Goal: Browse casually: Explore the website without a specific task or goal

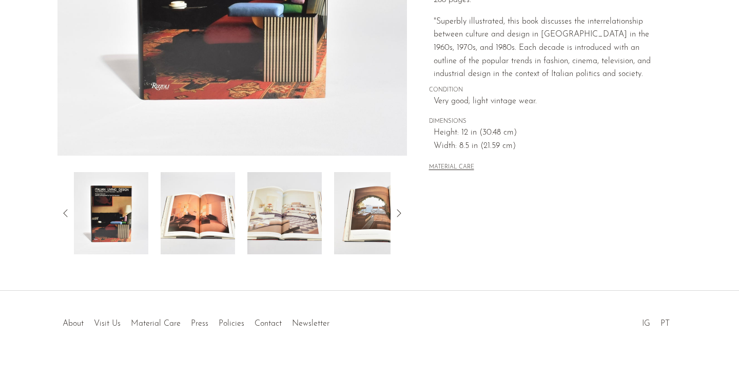
scroll to position [117, 0]
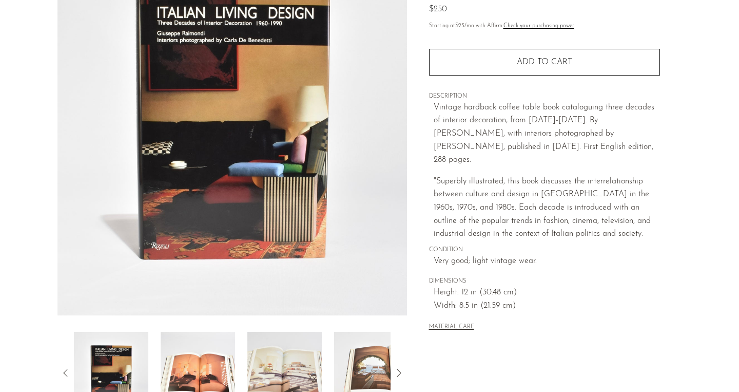
click at [264, 161] on img at bounding box center [232, 122] width 350 height 385
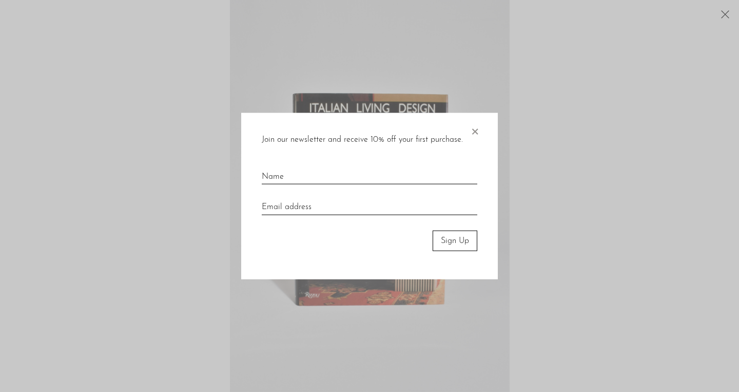
click at [474, 132] on span "×" at bounding box center [475, 128] width 10 height 33
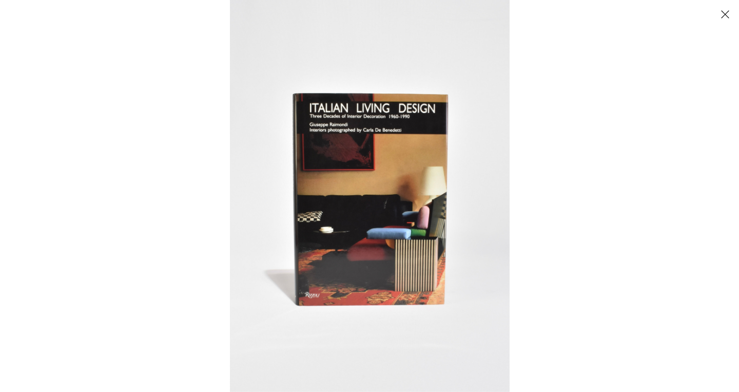
click at [378, 221] on img at bounding box center [370, 196] width 280 height 392
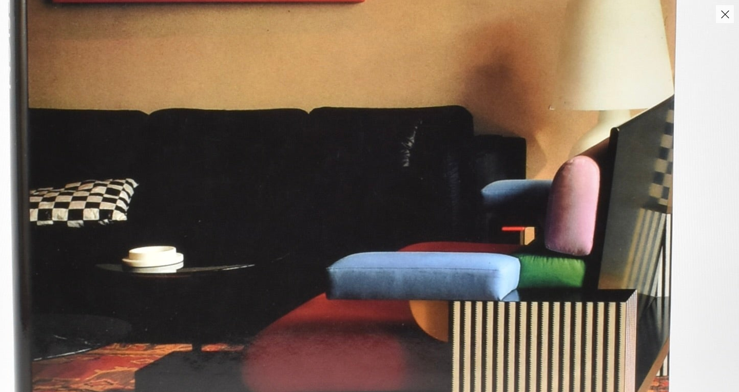
click at [378, 221] on img at bounding box center [341, 113] width 1211 height 1696
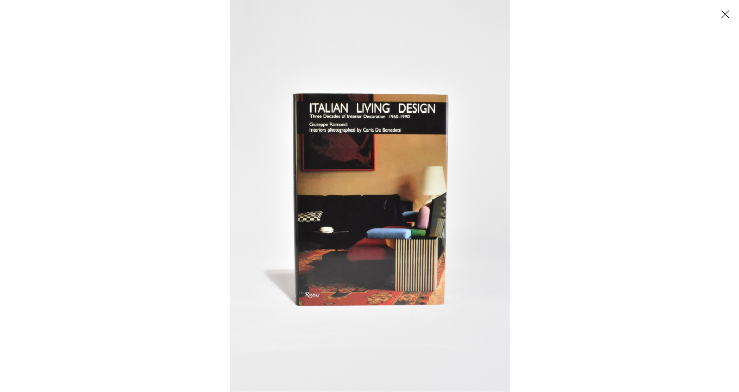
click at [727, 13] on button "Close" at bounding box center [725, 14] width 18 height 18
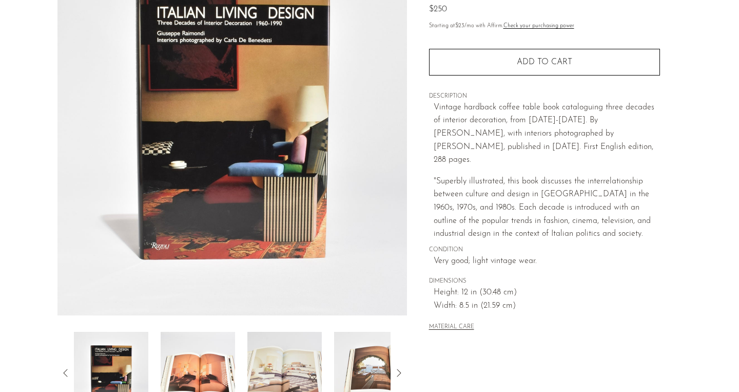
click at [187, 357] on img at bounding box center [198, 373] width 74 height 82
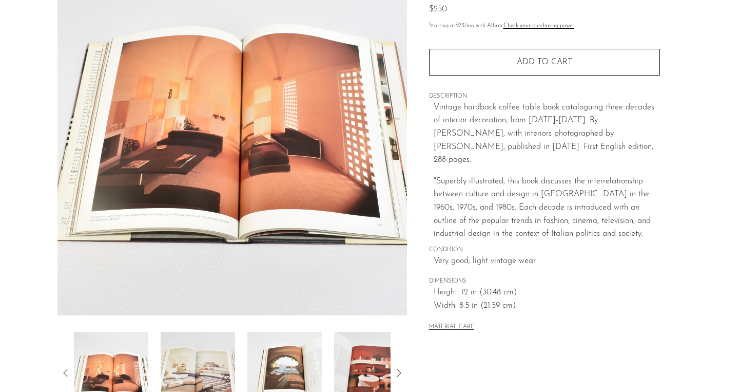
click at [254, 154] on img at bounding box center [232, 122] width 350 height 385
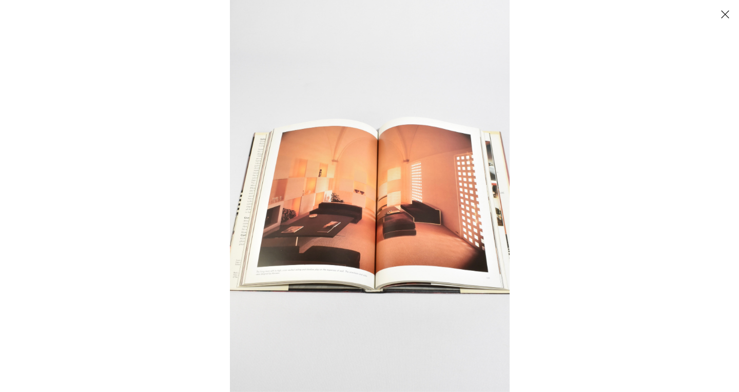
click at [347, 220] on img at bounding box center [370, 196] width 280 height 392
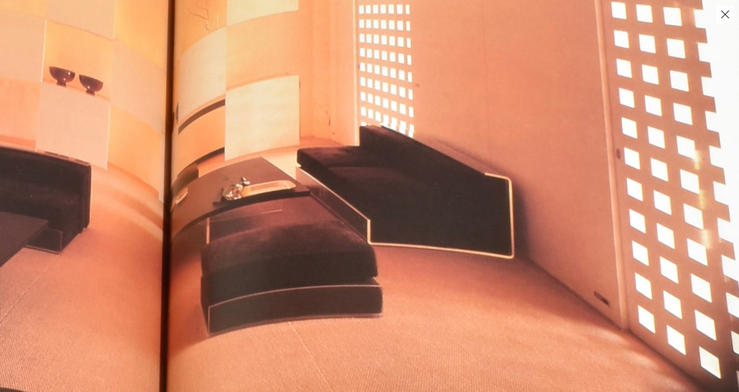
click at [729, 18] on button "Close" at bounding box center [725, 14] width 18 height 18
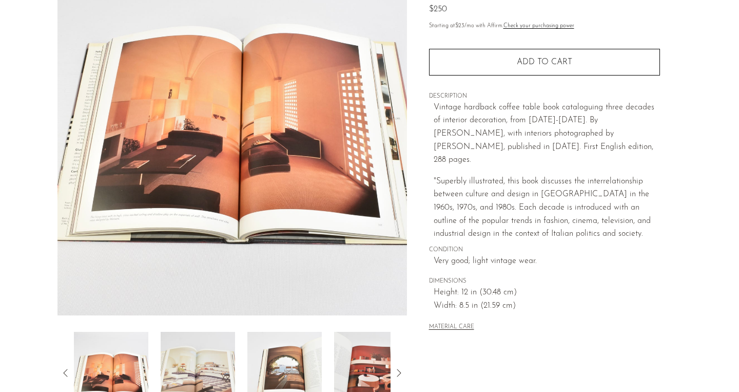
click at [203, 360] on img at bounding box center [198, 373] width 74 height 82
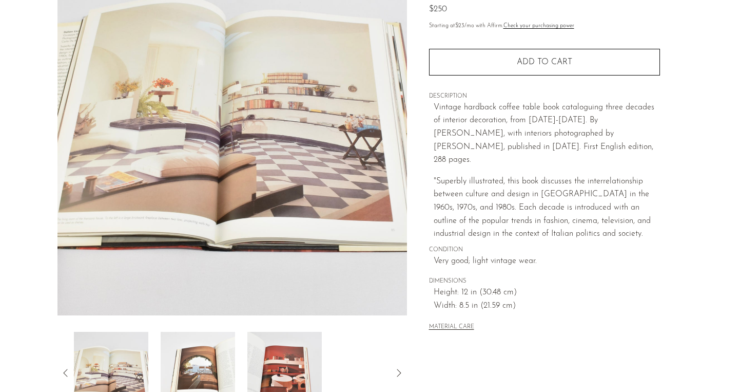
click at [206, 367] on img at bounding box center [198, 373] width 74 height 82
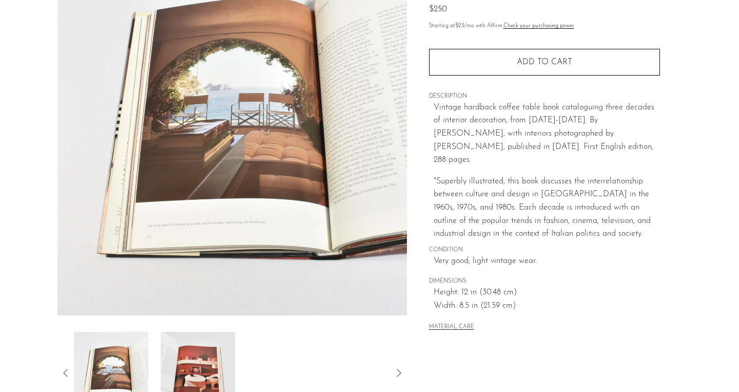
click at [206, 367] on img at bounding box center [198, 373] width 74 height 82
